Goal: Task Accomplishment & Management: Complete application form

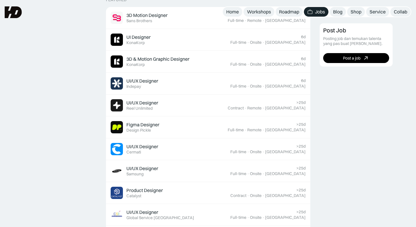
scroll to position [133, 0]
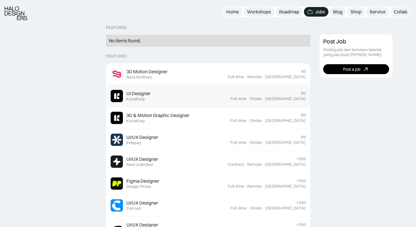
click at [192, 96] on div "UI Designer Featured KonaKorp" at bounding box center [171, 96] width 120 height 12
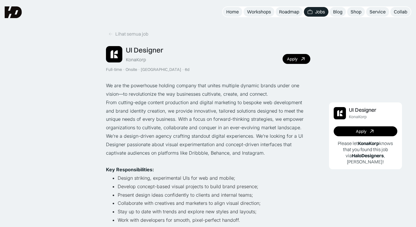
click at [288, 64] on div "UI Designer KonaKorp Full-time · Onsite · [GEOGRAPHIC_DATA] · 6d Apply" at bounding box center [208, 59] width 204 height 26
click at [298, 60] on link "Apply" at bounding box center [296, 59] width 28 height 10
click at [128, 58] on div "KonaKorp" at bounding box center [136, 60] width 20 height 6
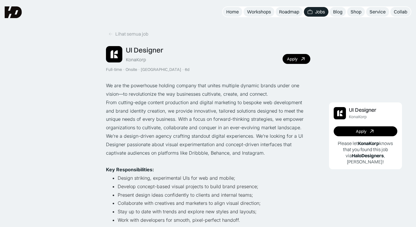
click at [128, 58] on div "KonaKorp" at bounding box center [136, 60] width 20 height 6
